Goal: Navigation & Orientation: Find specific page/section

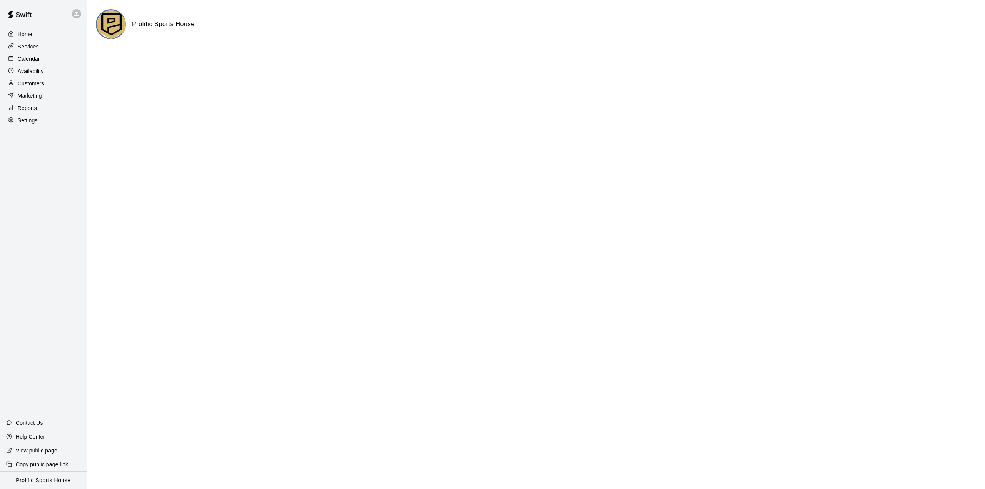
click at [46, 60] on div "Calendar" at bounding box center [43, 59] width 74 height 12
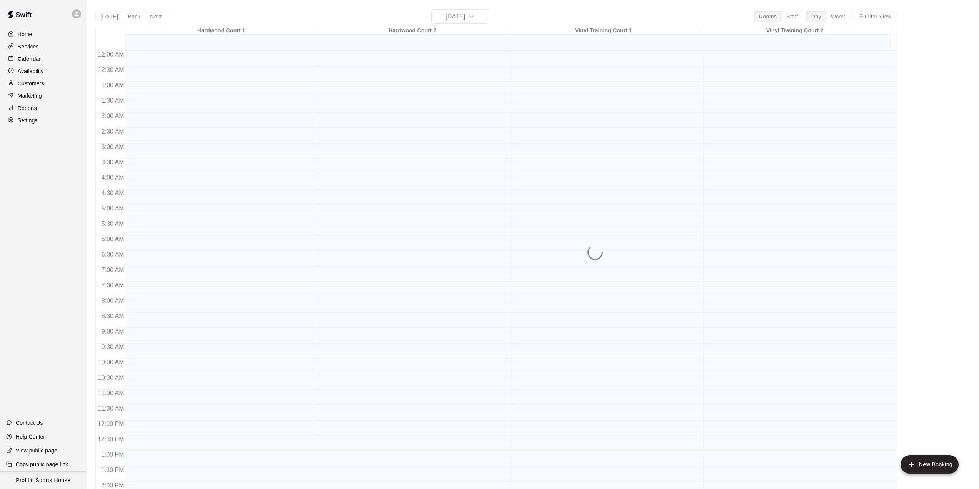
scroll to position [269, 0]
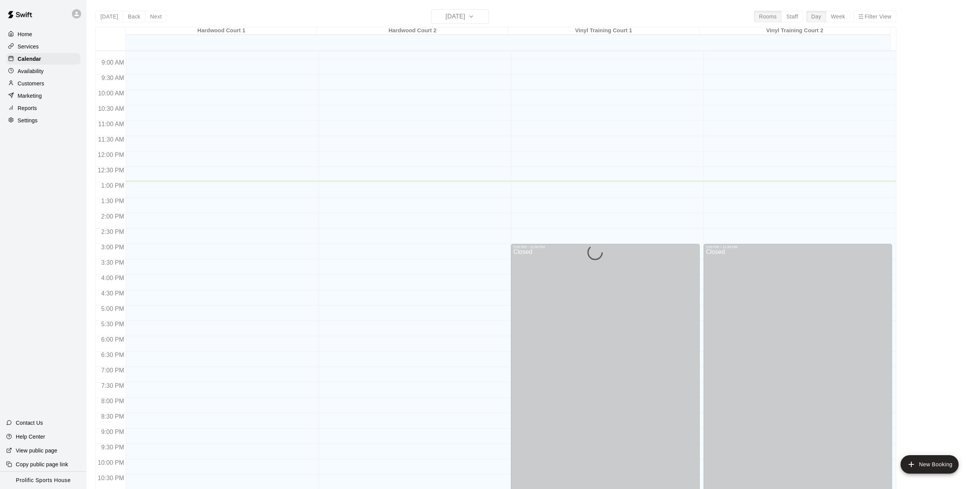
click at [35, 42] on div "Services" at bounding box center [43, 47] width 74 height 12
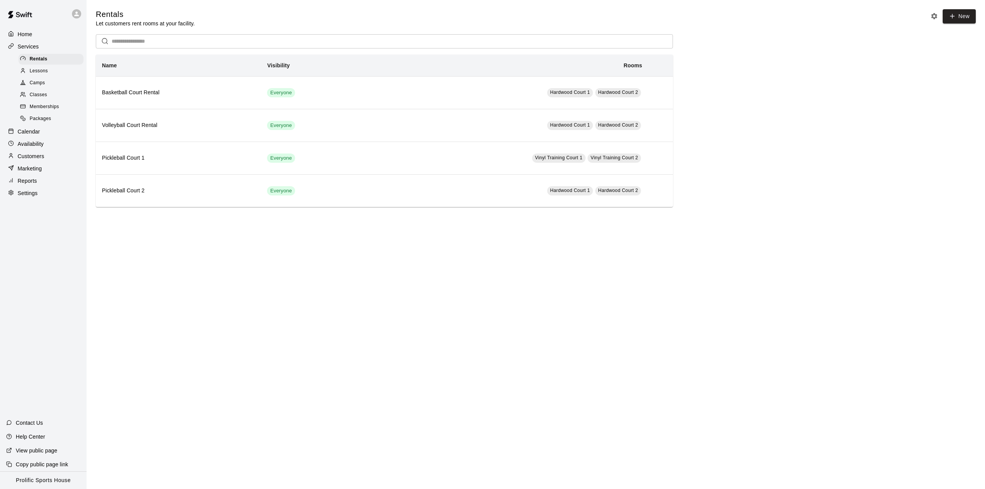
click at [41, 160] on p "Customers" at bounding box center [31, 156] width 27 height 8
